Goal: Information Seeking & Learning: Check status

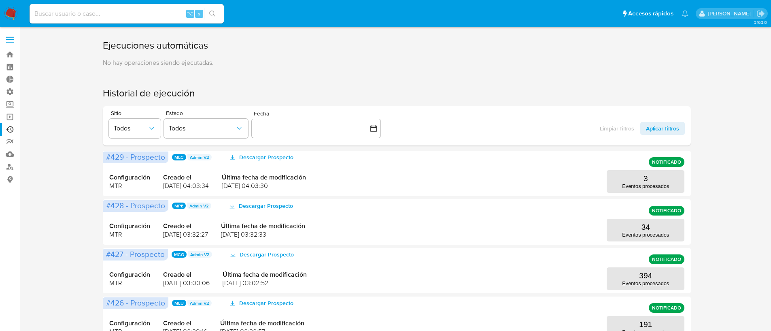
click at [110, 4] on div "⌥ s" at bounding box center [127, 13] width 194 height 19
click at [107, 12] on input at bounding box center [127, 13] width 194 height 11
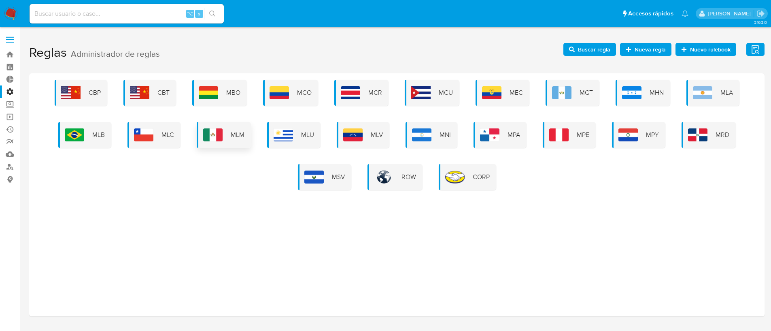
click at [231, 139] on div "MLM" at bounding box center [224, 135] width 54 height 26
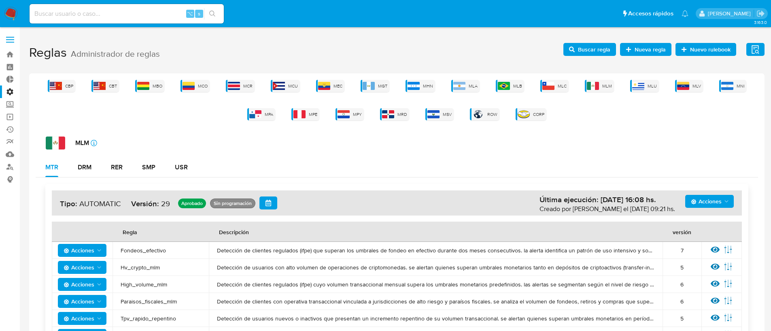
scroll to position [74, 0]
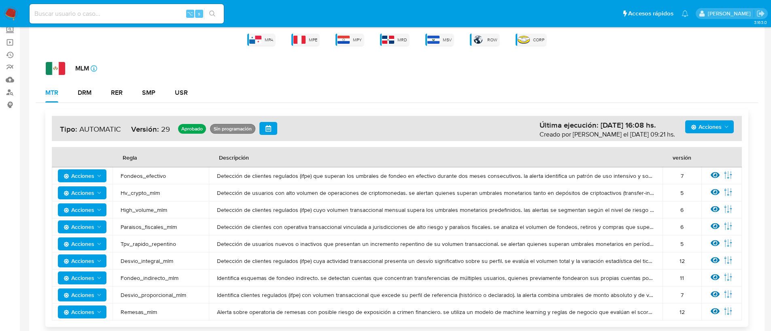
click at [723, 125] on icon "Acciones" at bounding box center [726, 126] width 6 height 6
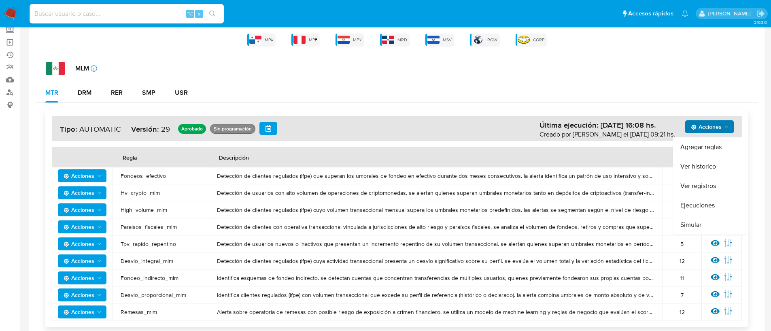
click at [529, 124] on h4 "Acciones Agregar reglas Ver historico Ver registros Ejecuciones Simular Última …" at bounding box center [397, 128] width 674 height 13
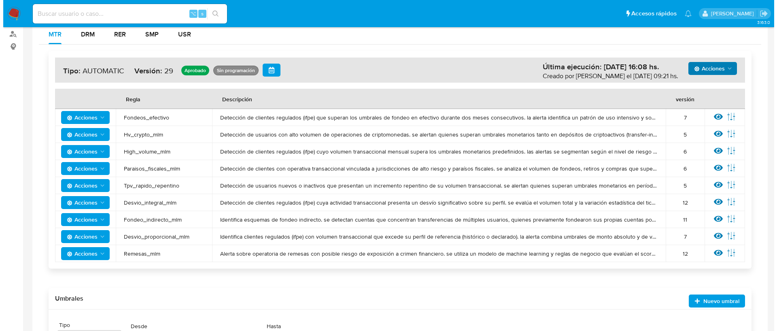
scroll to position [121, 0]
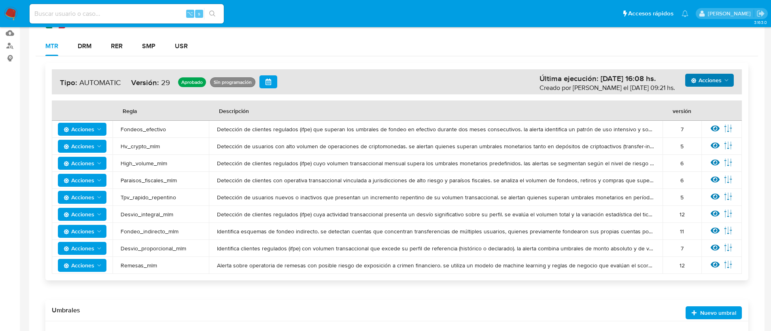
click at [100, 127] on icon "Acciones" at bounding box center [99, 129] width 6 height 6
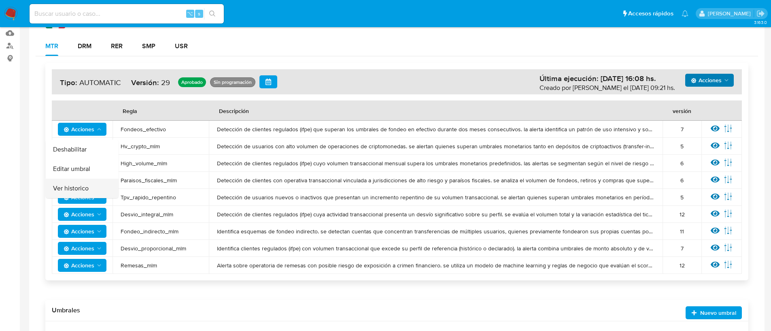
click at [83, 186] on button "Ver historico" at bounding box center [82, 187] width 73 height 19
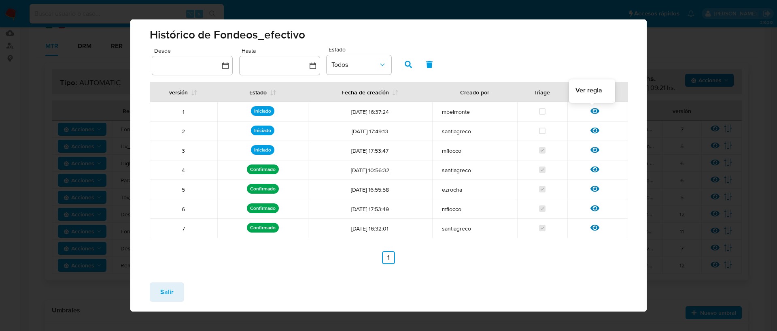
click at [590, 110] on icon at bounding box center [594, 110] width 9 height 9
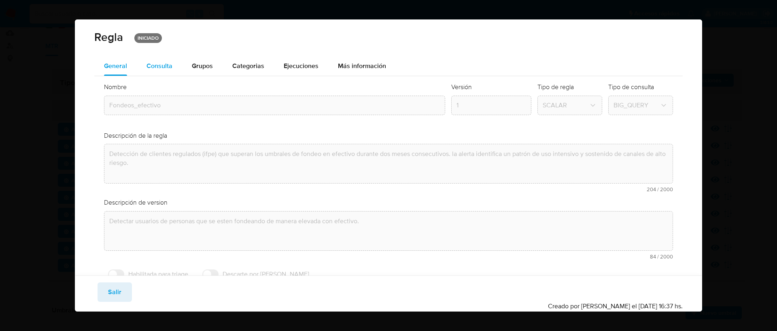
click at [168, 68] on div "Consulta" at bounding box center [159, 66] width 26 height 6
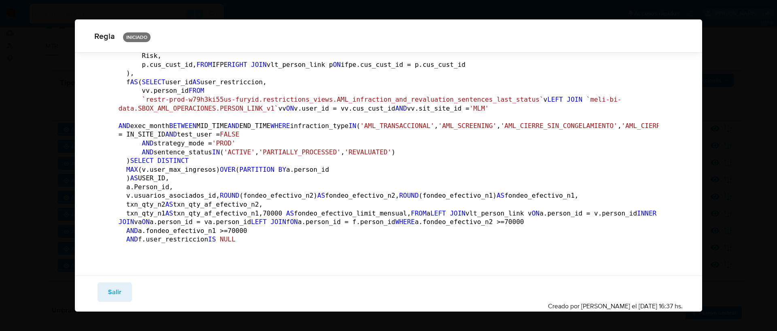
scroll to position [544, 0]
click at [121, 293] on button "Salir" at bounding box center [115, 291] width 34 height 19
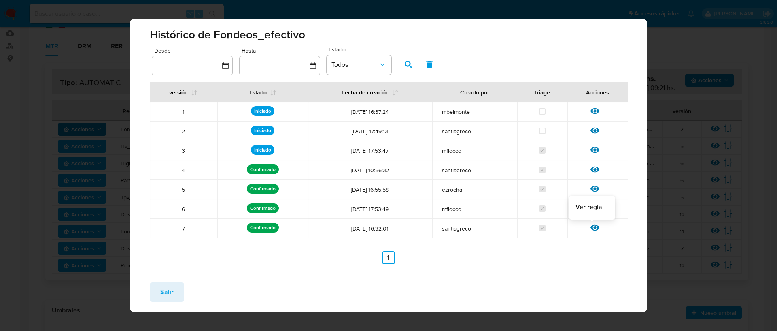
click at [590, 227] on icon at bounding box center [594, 228] width 9 height 6
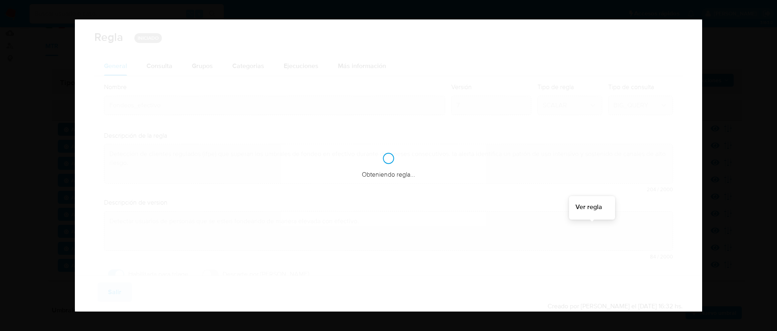
checkbox input "true"
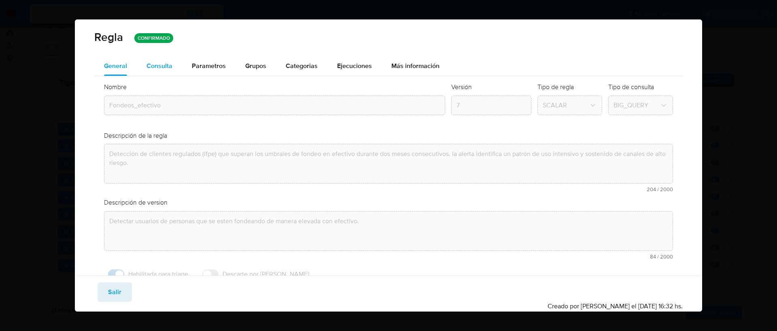
click at [155, 64] on div "Consulta" at bounding box center [159, 66] width 26 height 6
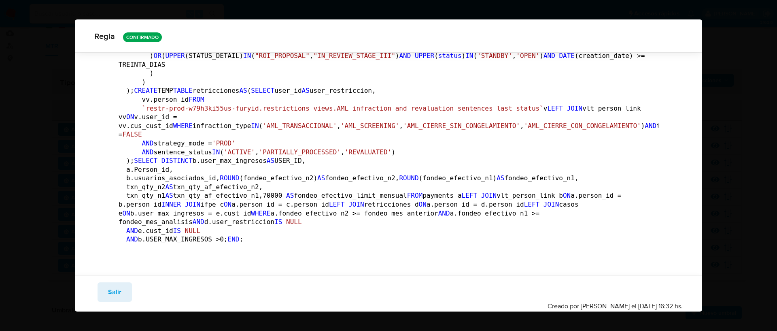
scroll to position [1050, 0]
click at [114, 290] on span "Salir" at bounding box center [114, 292] width 13 height 18
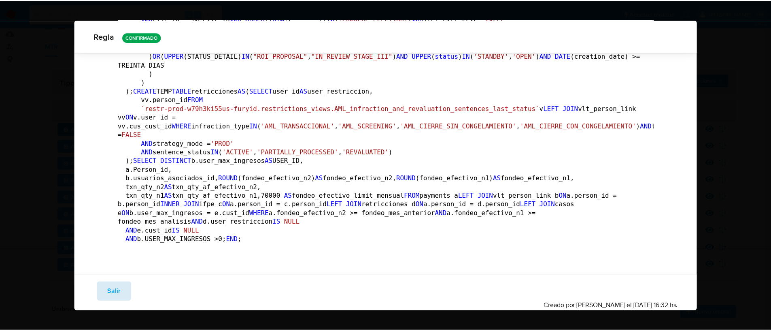
scroll to position [14, 0]
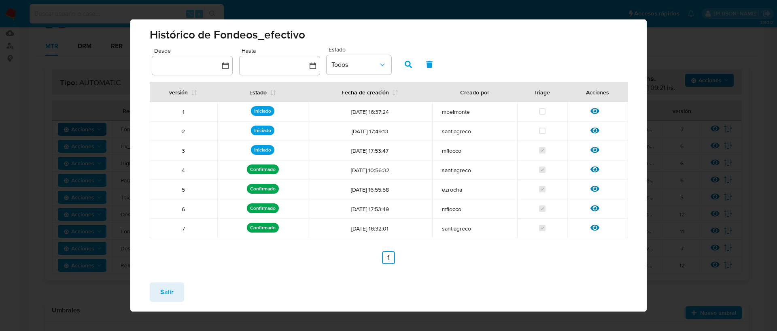
click at [186, 295] on div "Salir" at bounding box center [388, 294] width 517 height 36
click at [181, 293] on button "Salir" at bounding box center [167, 291] width 34 height 19
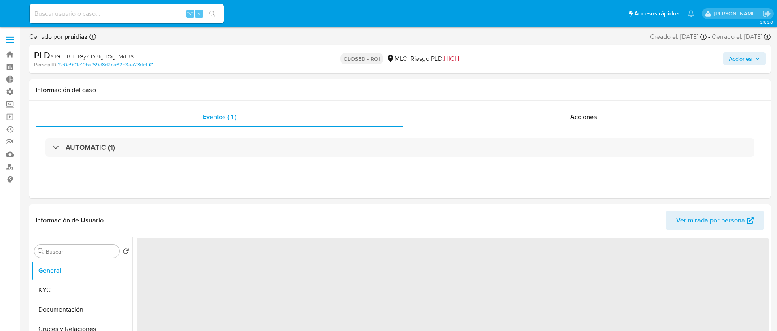
select select "10"
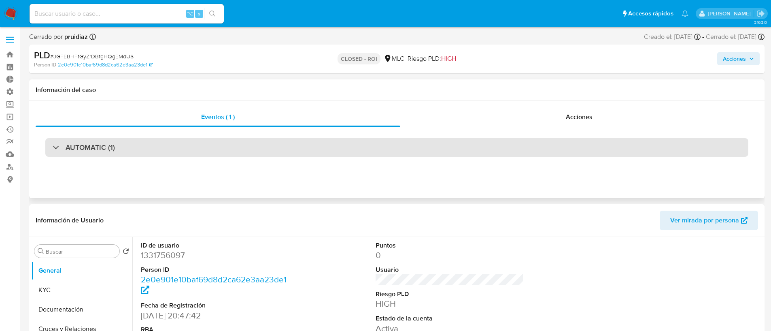
click at [122, 142] on div "AUTOMATIC (1)" at bounding box center [396, 147] width 703 height 19
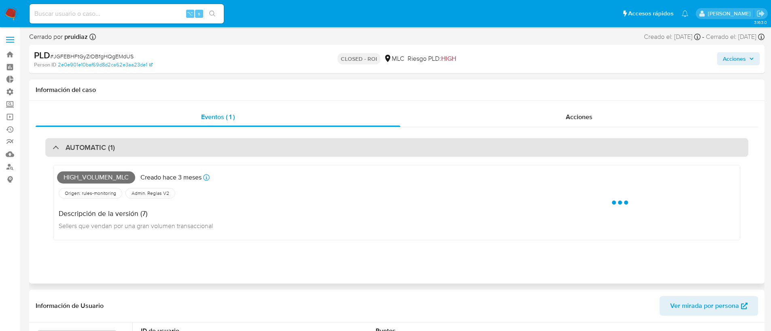
click at [122, 142] on div "AUTOMATIC (1)" at bounding box center [396, 147] width 703 height 19
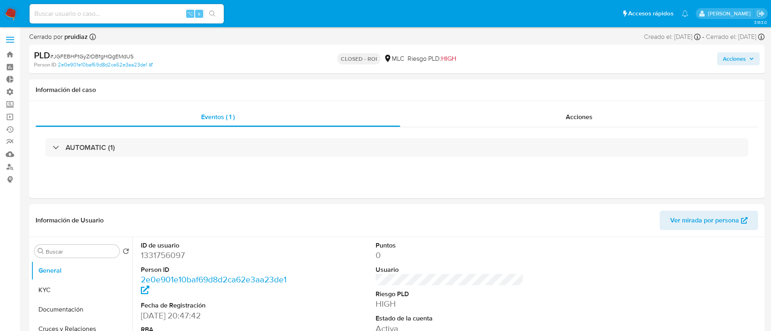
click at [88, 13] on input at bounding box center [127, 13] width 194 height 11
paste input "232941344"
type input "232941344"
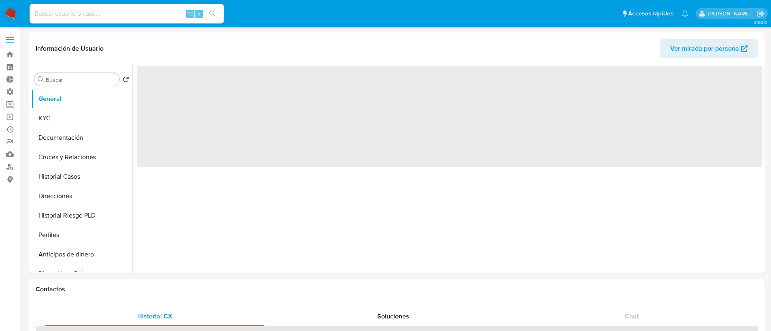
select select "10"
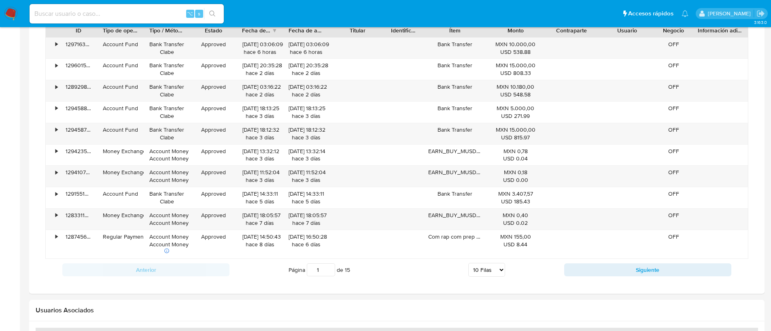
scroll to position [398, 0]
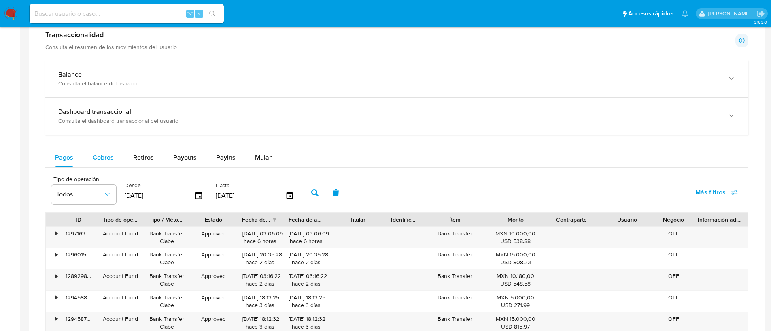
click at [105, 163] on div "Cobros" at bounding box center [103, 157] width 21 height 19
select select "10"
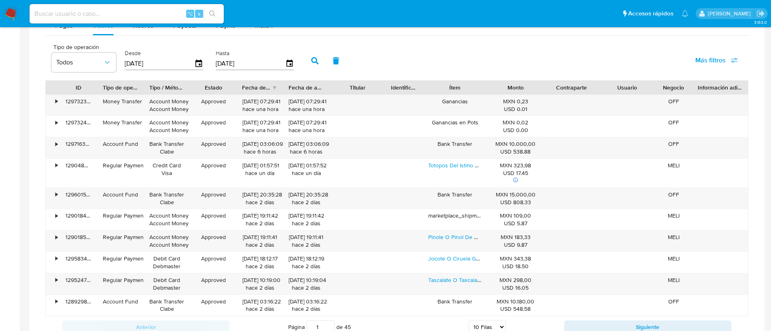
scroll to position [490, 0]
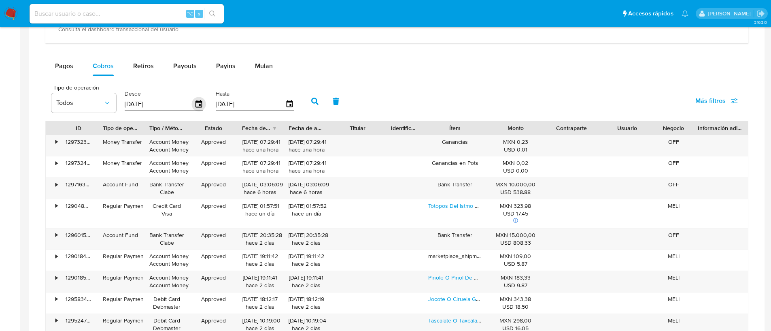
click at [194, 104] on icon "button" at bounding box center [199, 104] width 14 height 14
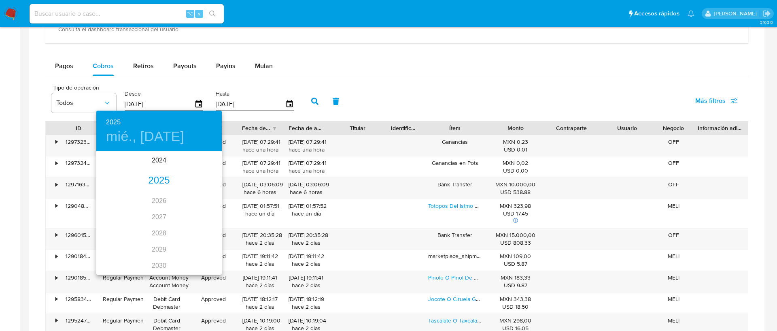
click at [155, 181] on div "2025" at bounding box center [158, 180] width 125 height 16
click at [388, 102] on div at bounding box center [388, 165] width 777 height 331
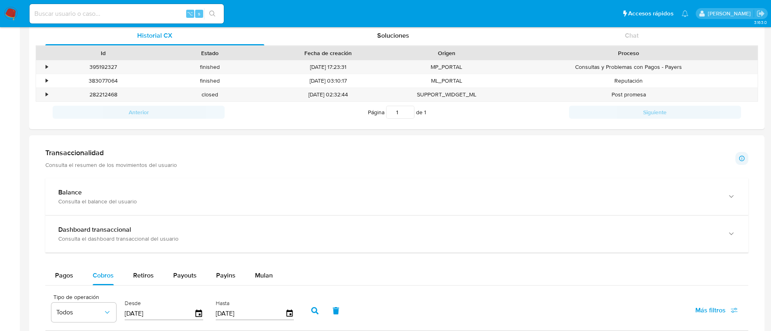
scroll to position [0, 0]
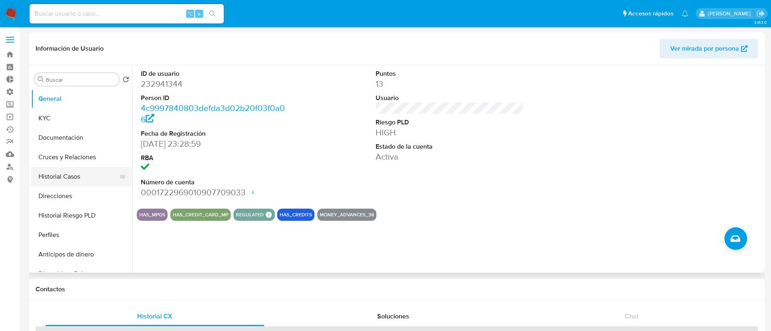
click at [87, 174] on button "Historial Casos" at bounding box center [78, 176] width 95 height 19
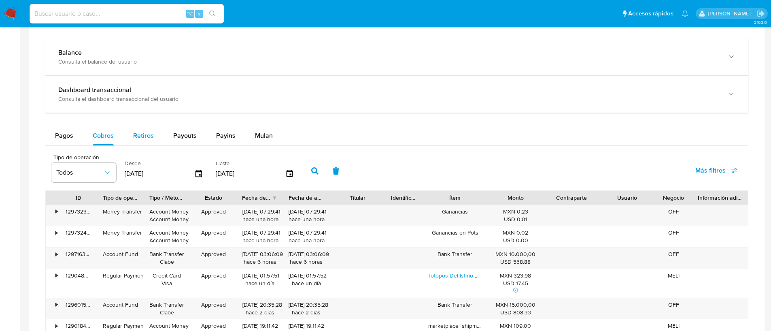
scroll to position [423, 0]
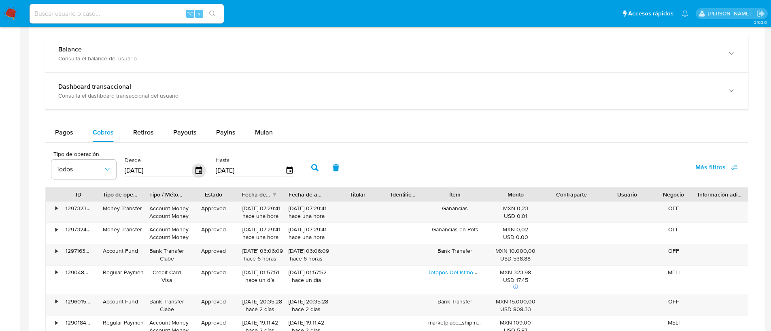
click at [193, 172] on icon "button" at bounding box center [199, 170] width 14 height 14
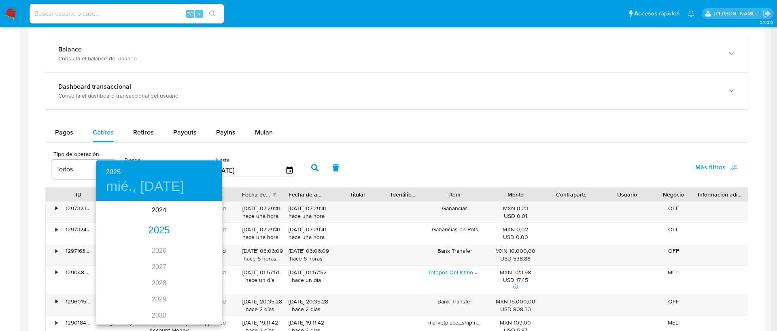
click at [151, 224] on div "2025" at bounding box center [158, 230] width 125 height 16
click at [165, 277] on div "ago." at bounding box center [159, 278] width 42 height 30
click at [178, 240] on span "1" at bounding box center [175, 244] width 15 height 8
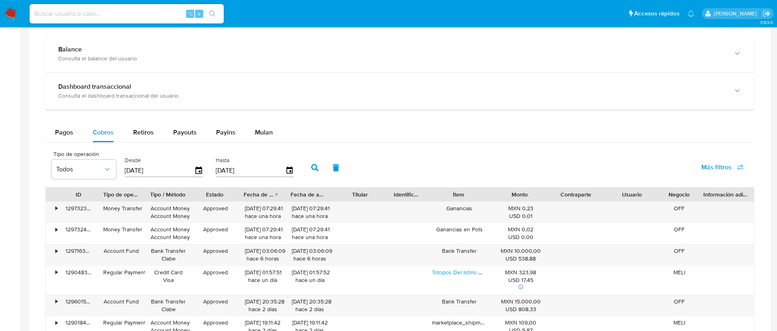
type input "01/08/2025"
click at [289, 172] on icon "button" at bounding box center [289, 170] width 14 height 14
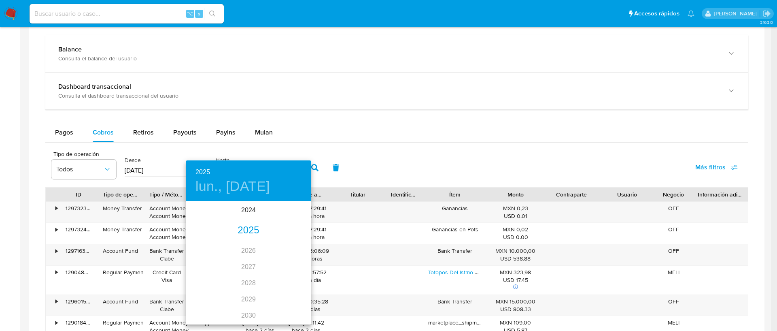
click at [252, 229] on div "2025" at bounding box center [248, 230] width 125 height 16
click at [258, 272] on div "ago." at bounding box center [248, 278] width 42 height 30
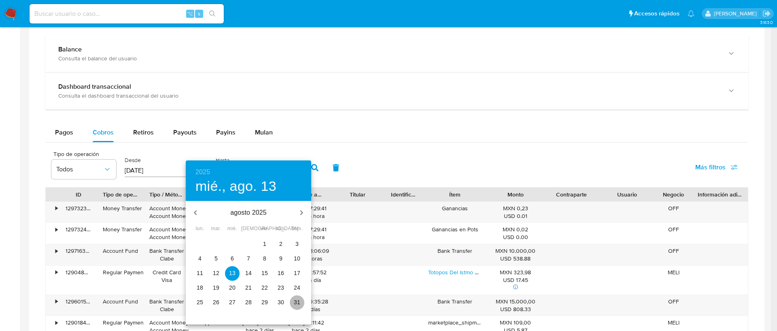
click at [293, 301] on span "31" at bounding box center [297, 302] width 15 height 8
type input "31/08/2025"
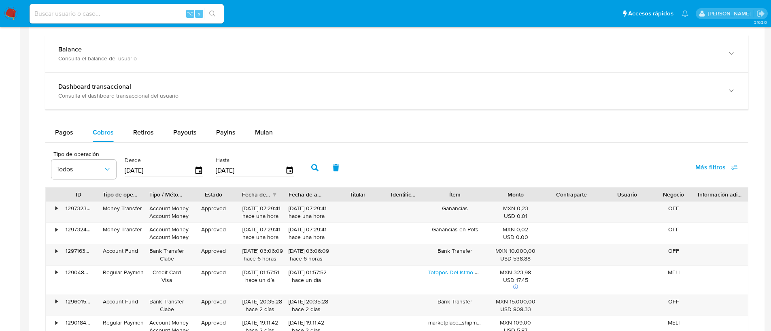
click at [314, 165] on icon "button" at bounding box center [314, 167] width 7 height 7
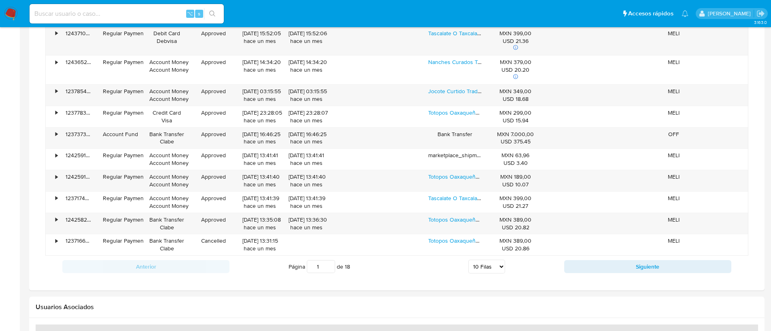
scroll to position [584, 0]
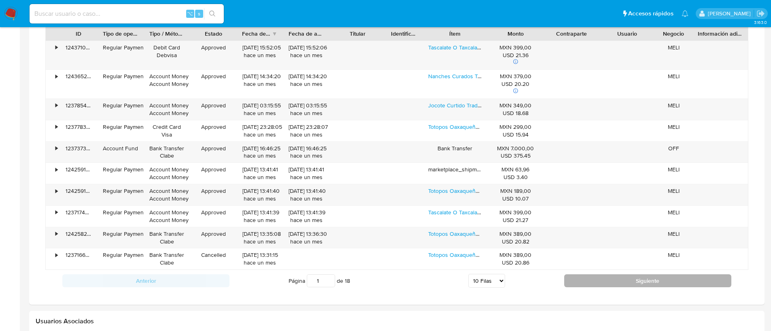
click at [589, 281] on button "Siguiente" at bounding box center [647, 280] width 167 height 13
type input "2"
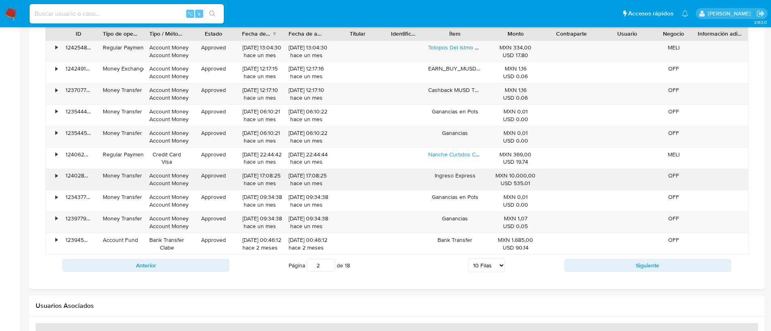
click at [54, 178] on div "•" at bounding box center [53, 179] width 14 height 21
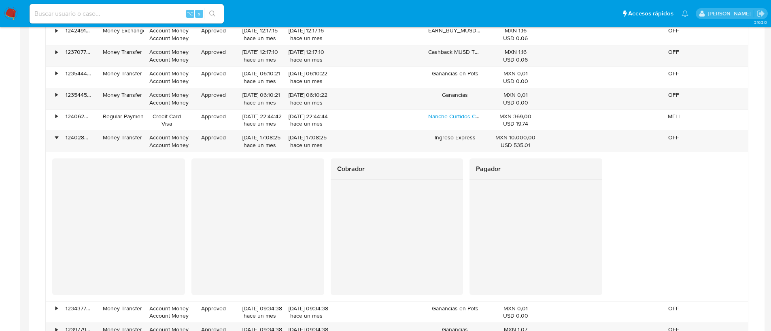
scroll to position [622, 0]
click at [51, 138] on div "•" at bounding box center [53, 141] width 14 height 21
